Goal: Information Seeking & Learning: Learn about a topic

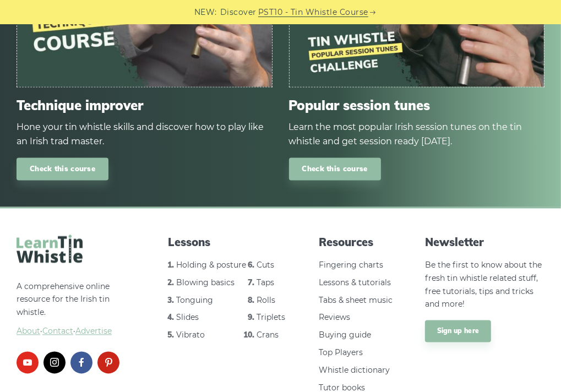
scroll to position [1427, 0]
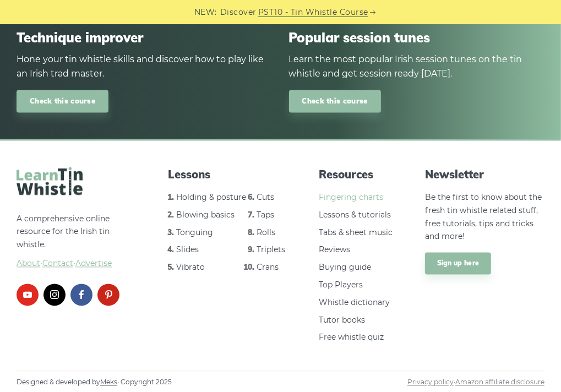
click at [353, 197] on link "Fingering charts" at bounding box center [351, 197] width 64 height 10
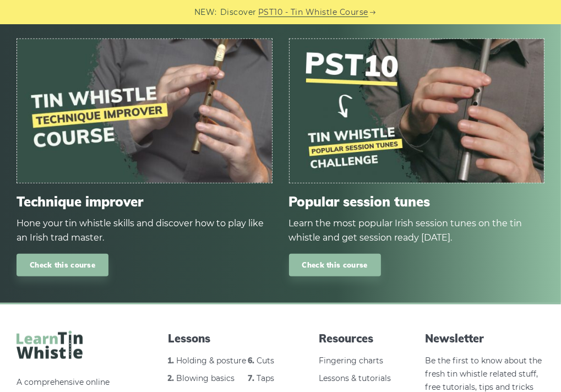
scroll to position [770, 0]
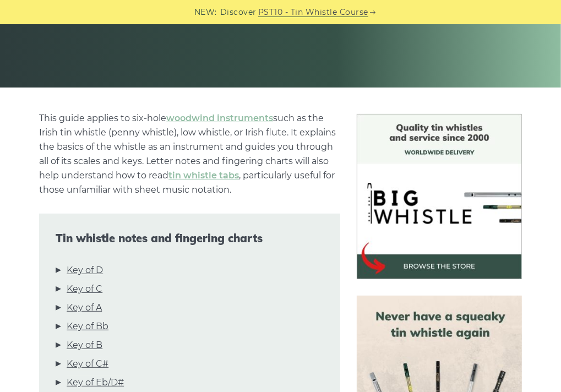
scroll to position [386, 0]
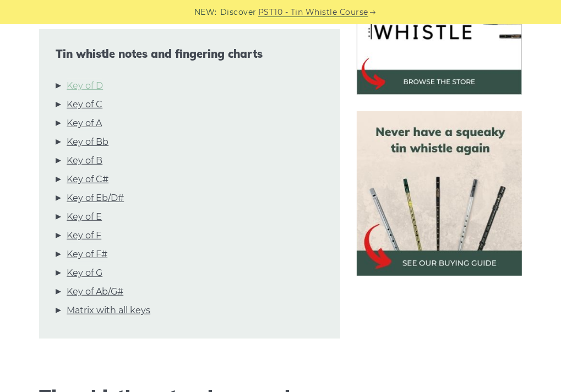
click at [103, 88] on link "Key of D" at bounding box center [85, 86] width 36 height 14
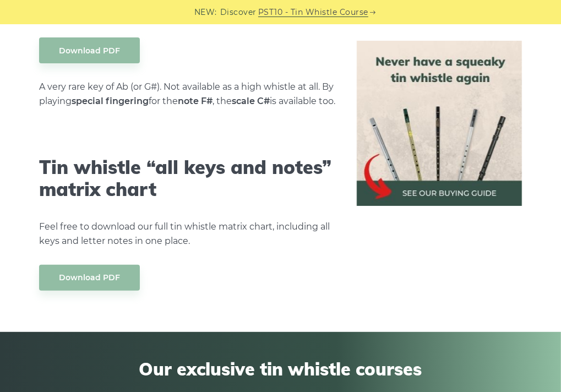
scroll to position [5874, 0]
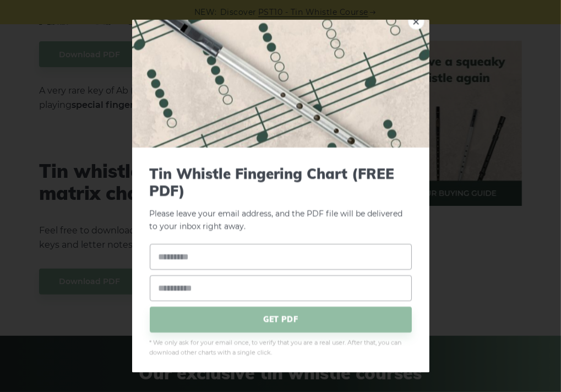
scroll to position [13, 0]
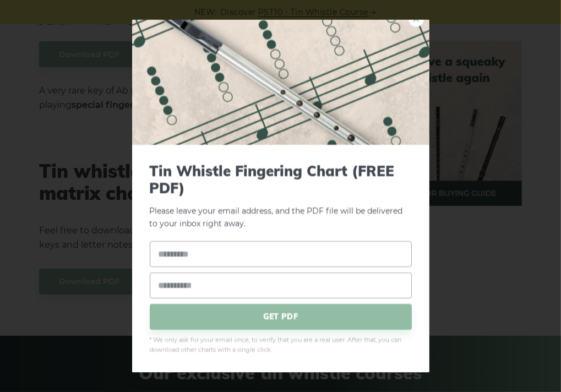
click at [408, 23] on link "×" at bounding box center [416, 18] width 17 height 17
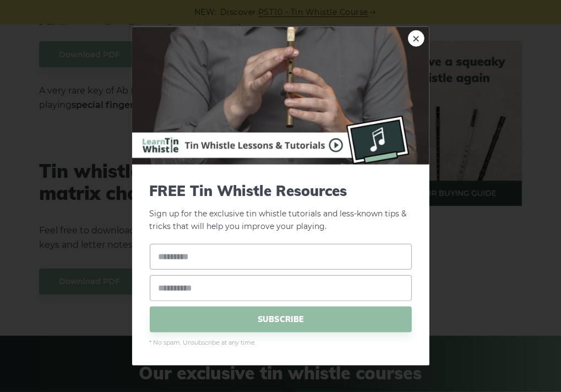
scroll to position [0, 0]
click at [413, 42] on link "×" at bounding box center [416, 38] width 17 height 17
